Goal: Navigation & Orientation: Find specific page/section

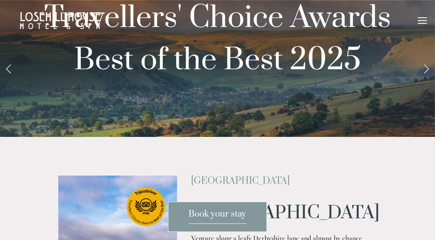
click at [426, 80] on link "Next Slide" at bounding box center [426, 68] width 18 height 24
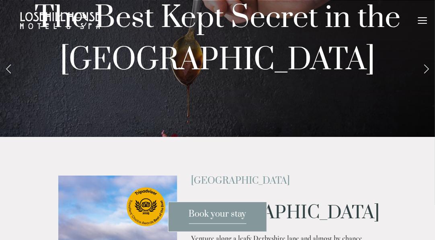
click at [426, 80] on link "Next Slide" at bounding box center [426, 68] width 18 height 24
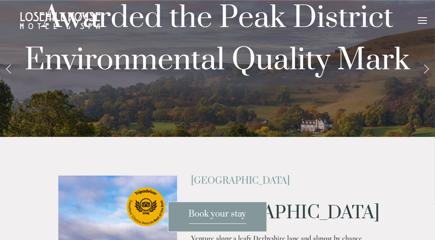
click at [426, 80] on link "Next Slide" at bounding box center [426, 68] width 18 height 24
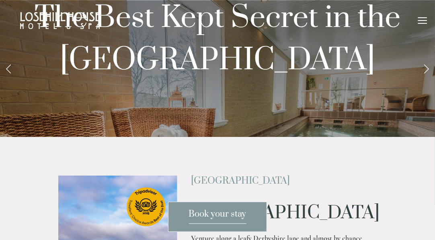
click at [425, 21] on div at bounding box center [422, 21] width 9 height 9
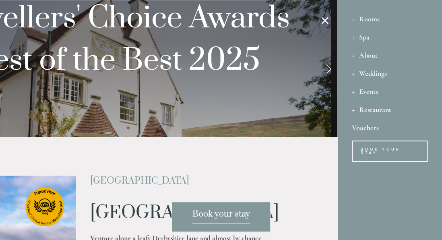
click at [375, 105] on div "Restaurant" at bounding box center [390, 109] width 76 height 18
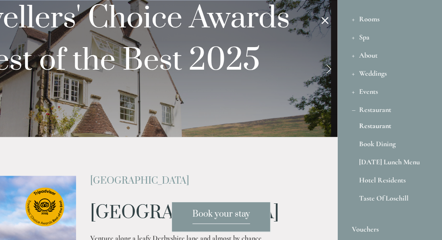
click at [373, 124] on link "Restaurant" at bounding box center [389, 127] width 61 height 11
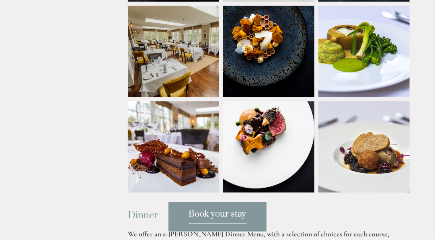
scroll to position [800, 0]
